Goal: Task Accomplishment & Management: Use online tool/utility

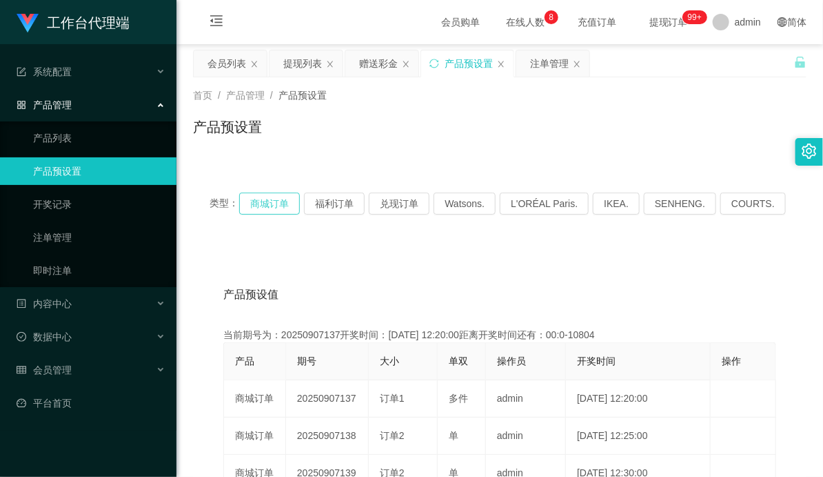
click at [290, 208] on button "商城订单" at bounding box center [269, 203] width 61 height 22
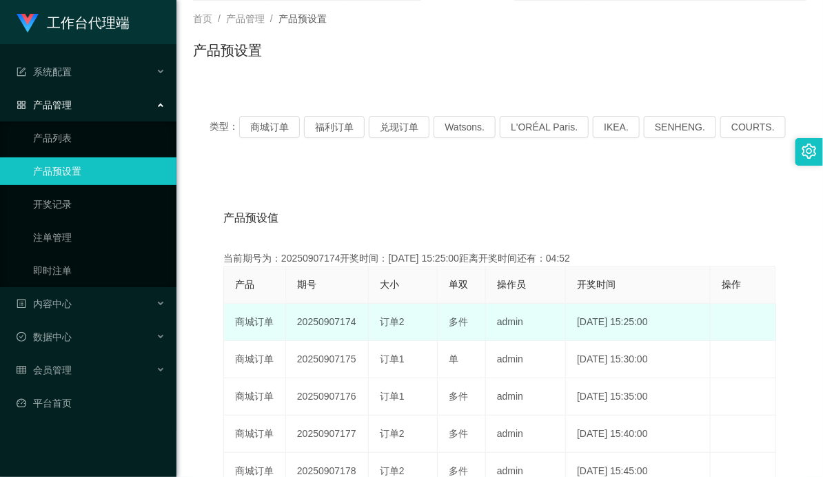
drag, startPoint x: 328, startPoint y: 318, endPoint x: 466, endPoint y: 314, distance: 138.0
click at [466, 315] on tr "商城订单 20250907174 订单2 多件 admin [DATE] 15:25:00 编 辑 限制投注" at bounding box center [500, 321] width 552 height 37
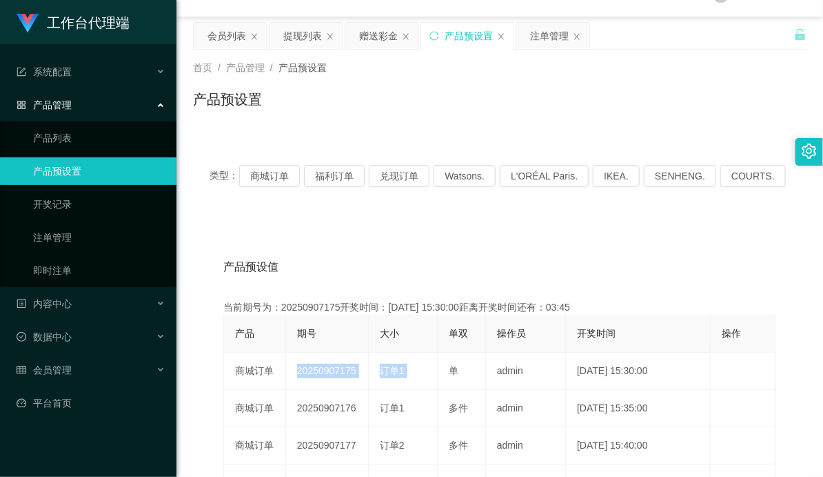
scroll to position [0, 0]
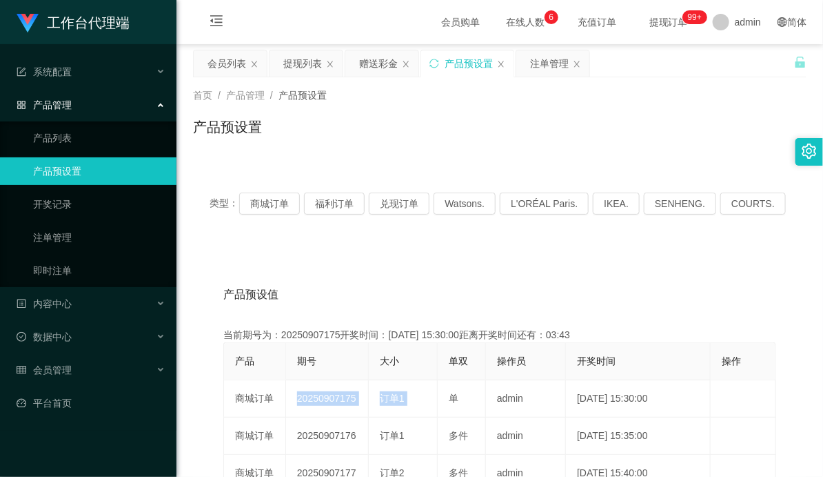
drag, startPoint x: 374, startPoint y: 59, endPoint x: 367, endPoint y: 83, distance: 25.3
click at [374, 60] on div "赠送彩金" at bounding box center [378, 63] width 39 height 26
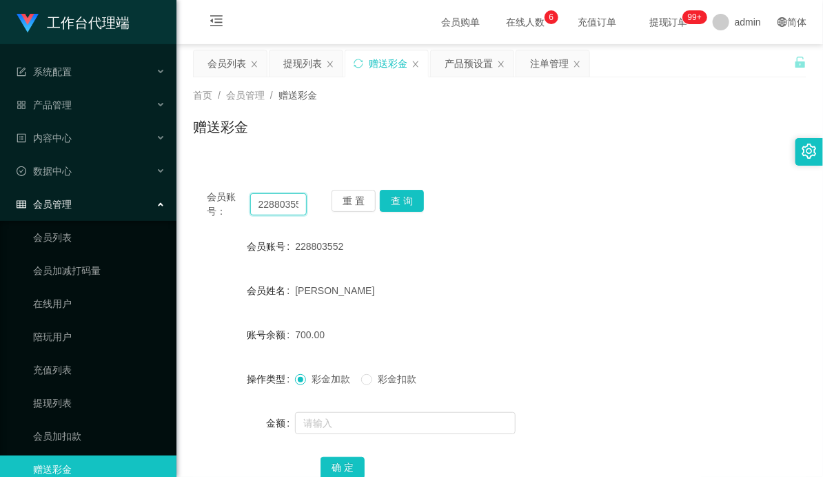
click at [272, 207] on input "228803552" at bounding box center [278, 204] width 57 height 22
paste input "98265087"
drag, startPoint x: 401, startPoint y: 199, endPoint x: 417, endPoint y: 201, distance: 15.4
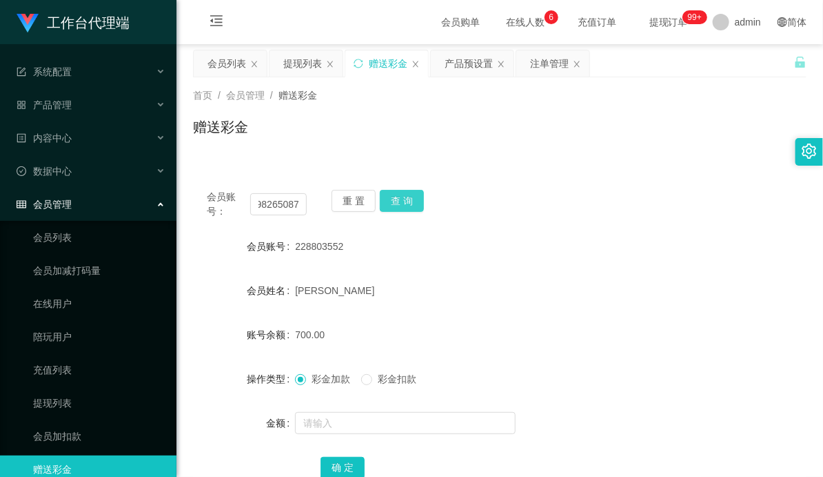
click at [401, 198] on button "查 询" at bounding box center [402, 201] width 44 height 22
click at [589, 223] on div "会员账号： 98265087 重 置 查 询 会员账号 98265087 会员姓名 [PERSON_NAME] 账号余额 130.00 操作类型 彩金加款 彩…" at bounding box center [500, 343] width 614 height 335
click at [280, 205] on input "98265087" at bounding box center [278, 204] width 57 height 22
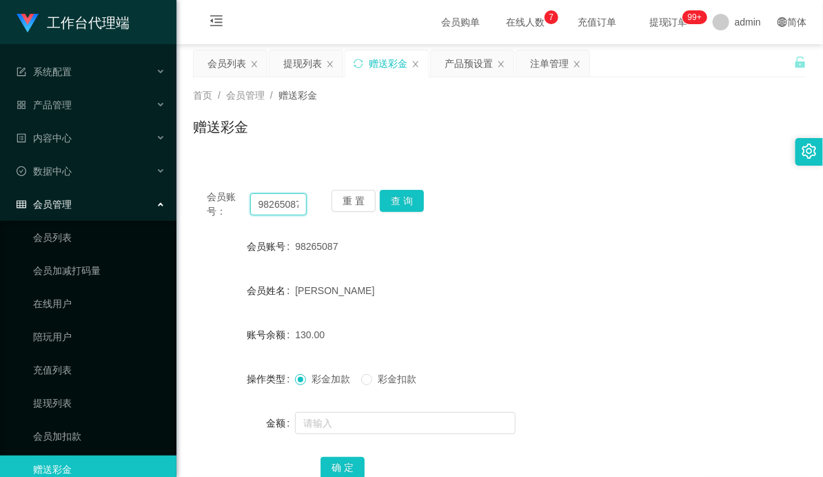
paste input "Ckp"
click at [410, 197] on button "查 询" at bounding box center [402, 201] width 44 height 22
click at [411, 198] on button "查 询" at bounding box center [402, 201] width 44 height 22
drag, startPoint x: 297, startPoint y: 203, endPoint x: 242, endPoint y: 203, distance: 54.5
click at [242, 203] on div "会员账号： Ckp" at bounding box center [257, 204] width 100 height 29
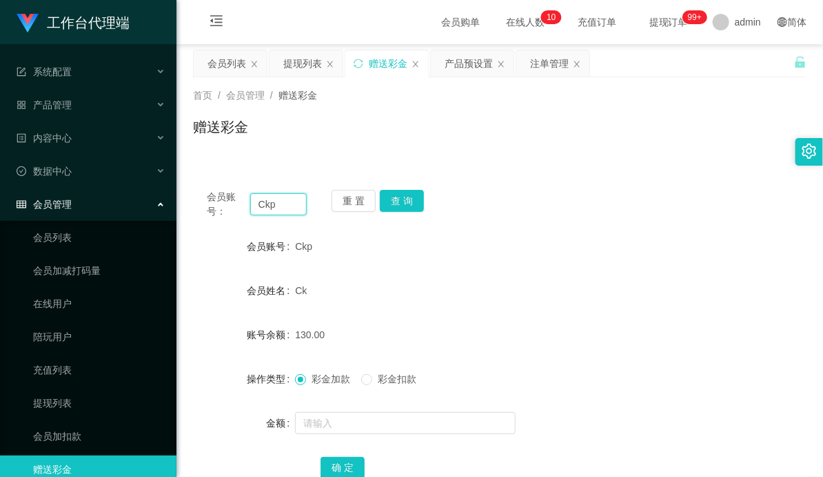
paste input "98265087"
click at [404, 202] on button "查 询" at bounding box center [402, 201] width 44 height 22
drag, startPoint x: 557, startPoint y: 216, endPoint x: 697, endPoint y: 91, distance: 187.6
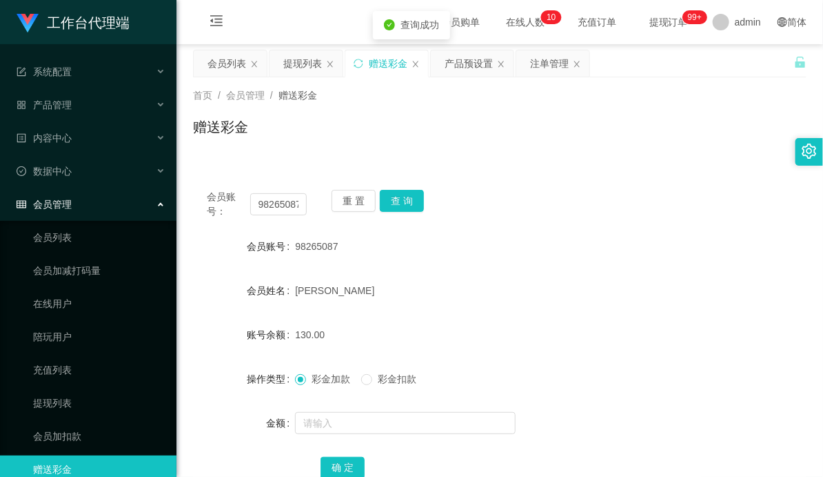
click at [559, 215] on div "会员账号： 98265087 重 置 查 询" at bounding box center [500, 204] width 614 height 29
click at [278, 198] on input "98265087" at bounding box center [278, 204] width 57 height 22
click at [407, 197] on button "查 询" at bounding box center [402, 201] width 44 height 22
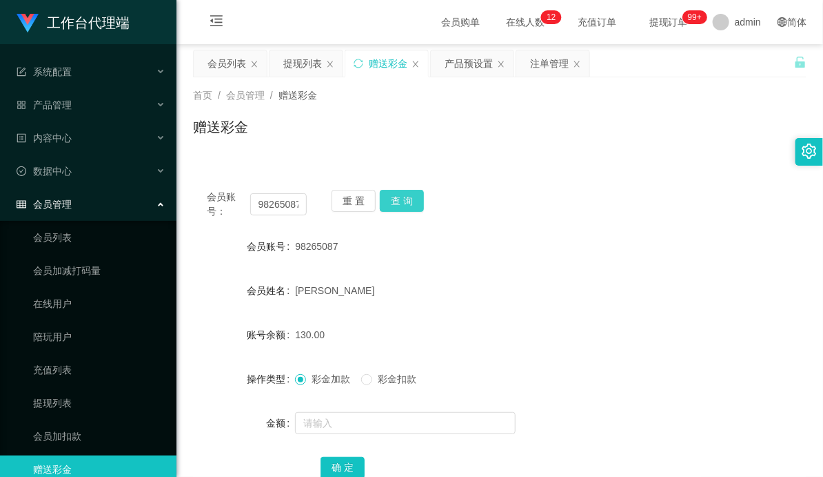
click at [397, 195] on button "查 询" at bounding box center [402, 201] width 44 height 22
click at [292, 199] on input "98265087" at bounding box center [278, 204] width 57 height 22
paste input "Ckp"
type input "Ckp"
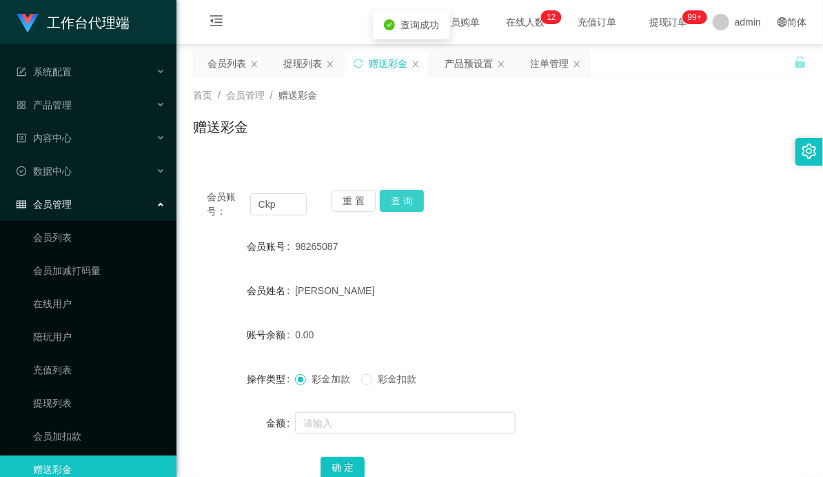
click at [414, 202] on button "查 询" at bounding box center [402, 201] width 44 height 22
click at [412, 202] on button "查 询" at bounding box center [402, 201] width 44 height 22
click at [404, 207] on button "查 询" at bounding box center [402, 201] width 44 height 22
click at [401, 194] on button "查 询" at bounding box center [402, 201] width 44 height 22
